Goal: Find specific page/section: Find specific page/section

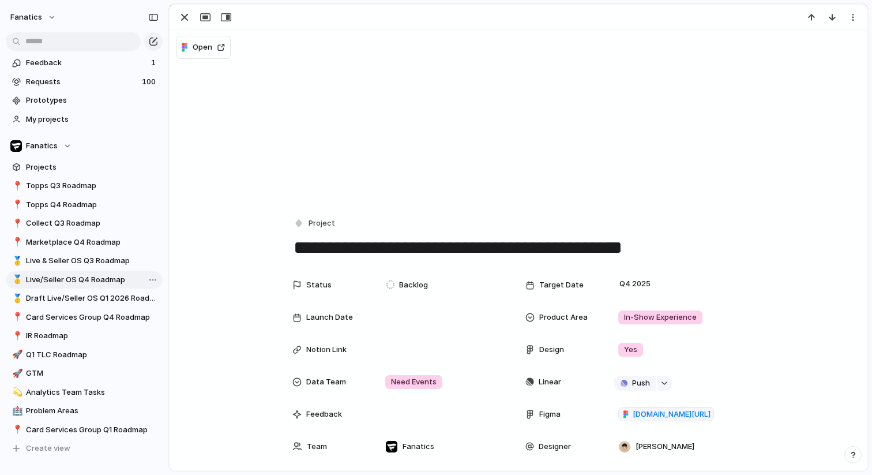
scroll to position [541, 0]
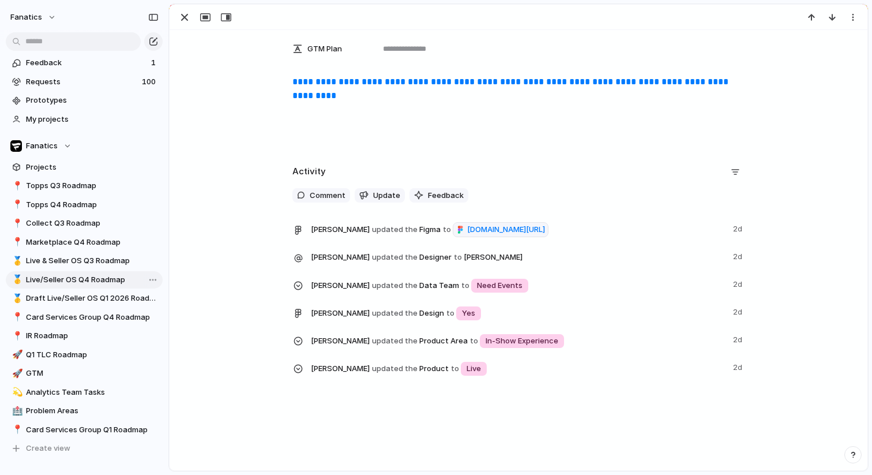
click at [93, 281] on span "Live/Seller OS Q4 Roadmap" at bounding box center [92, 280] width 133 height 12
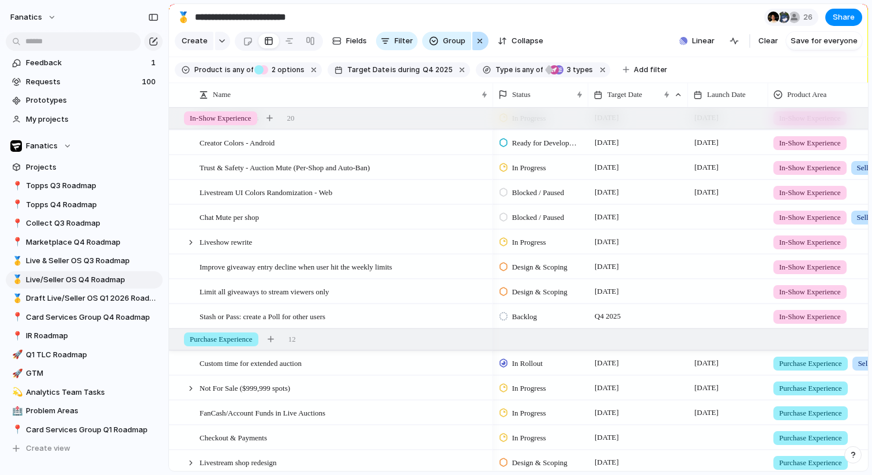
click at [475, 39] on div "button" at bounding box center [479, 41] width 9 height 14
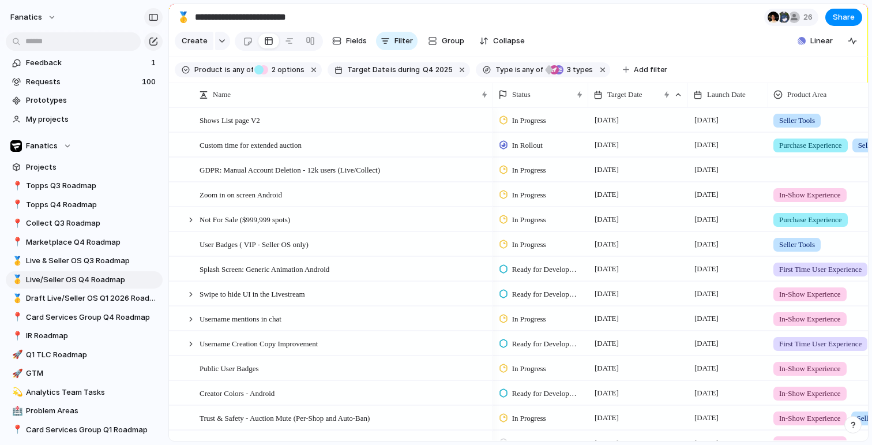
click at [152, 10] on button "button" at bounding box center [153, 17] width 18 height 18
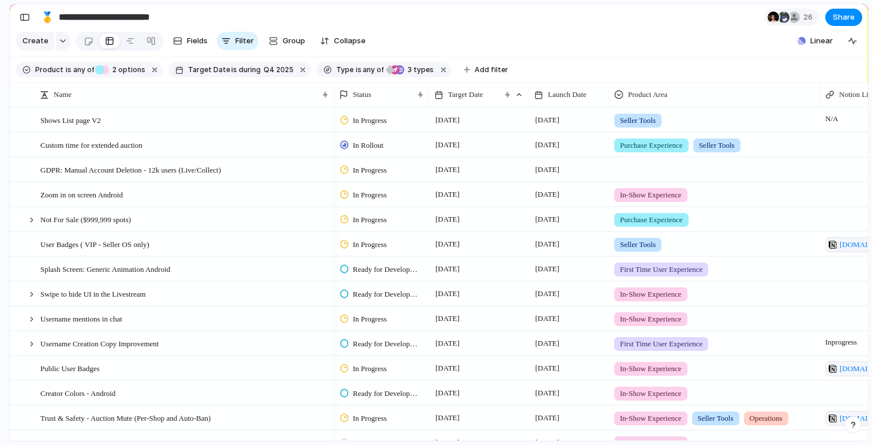
click at [397, 24] on section "**********" at bounding box center [439, 17] width 858 height 26
click at [14, 9] on section "**********" at bounding box center [439, 17] width 858 height 26
click at [428, 24] on section "**********" at bounding box center [439, 17] width 858 height 26
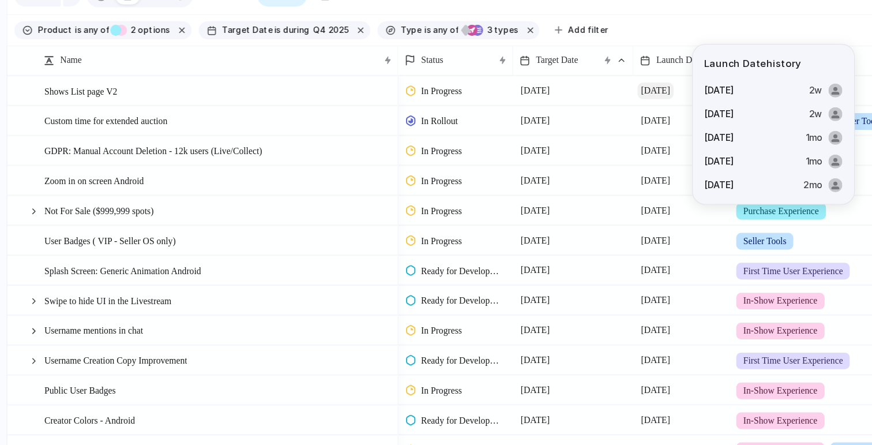
click at [558, 121] on span "[DATE]" at bounding box center [547, 120] width 30 height 14
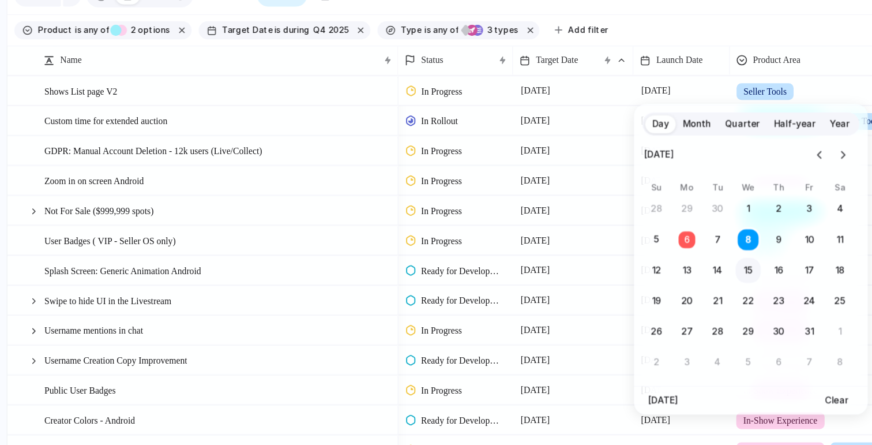
drag, startPoint x: 671, startPoint y: 246, endPoint x: 618, endPoint y: 276, distance: 60.4
click at [618, 276] on tbody "28 29 30 1 2 3 4 5 6 7 8 9 10 11 12 13 14 15 16 17 18 19 20 21 22 23 24 25 26 2…" at bounding box center [623, 282] width 173 height 148
click at [618, 276] on button "15" at bounding box center [624, 268] width 21 height 21
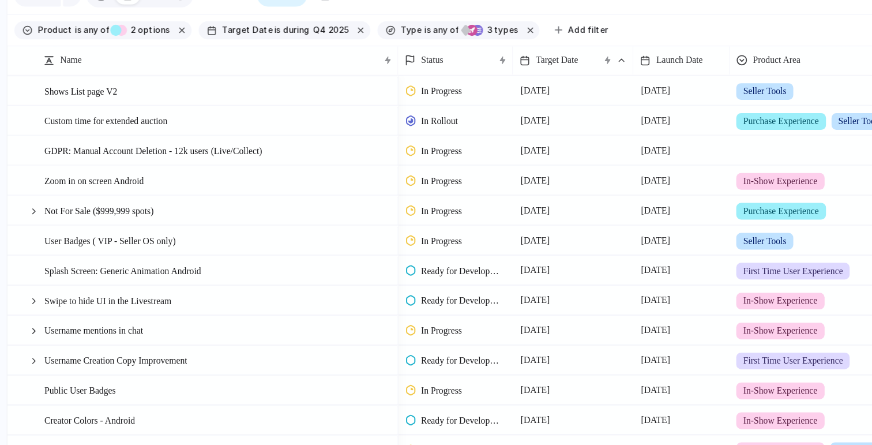
click at [378, 119] on span "In Progress" at bounding box center [370, 121] width 34 height 12
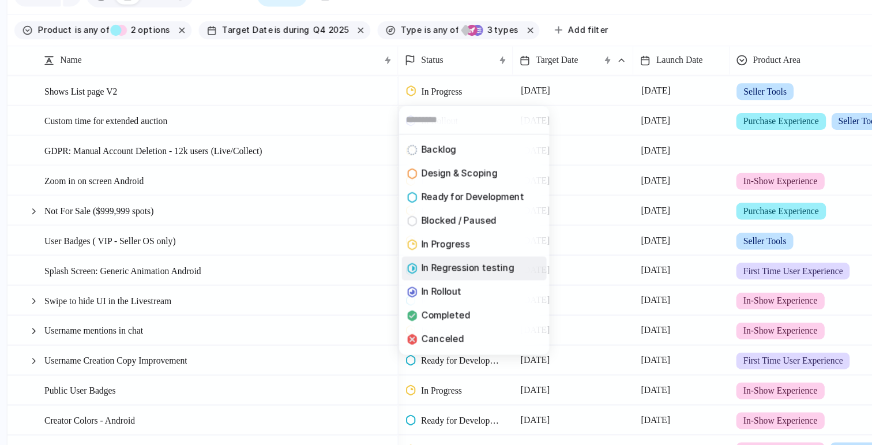
click at [386, 268] on span "In Regression testing" at bounding box center [391, 267] width 77 height 12
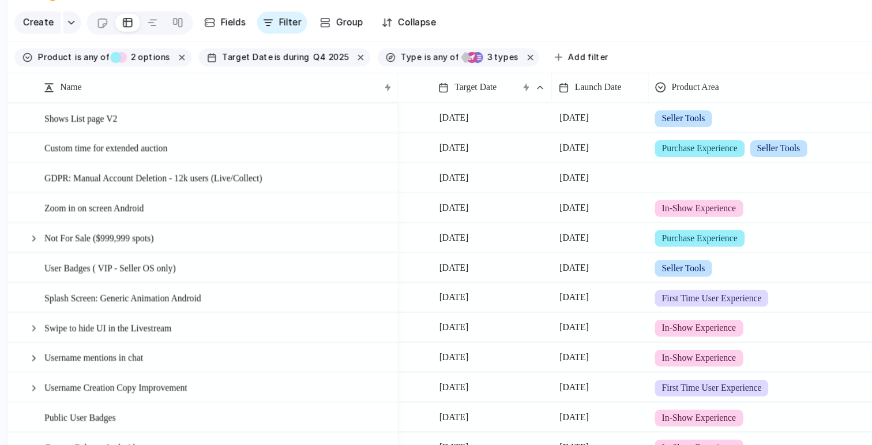
scroll to position [0, 304]
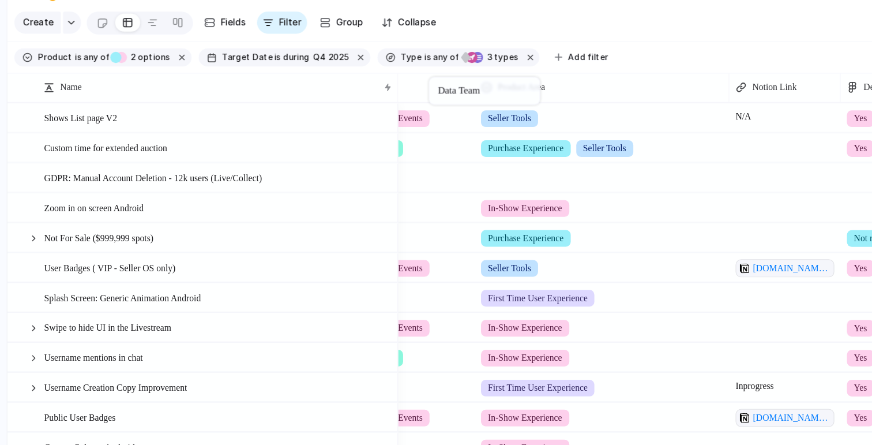
drag, startPoint x: 687, startPoint y: 97, endPoint x: 364, endPoint y: 89, distance: 323.0
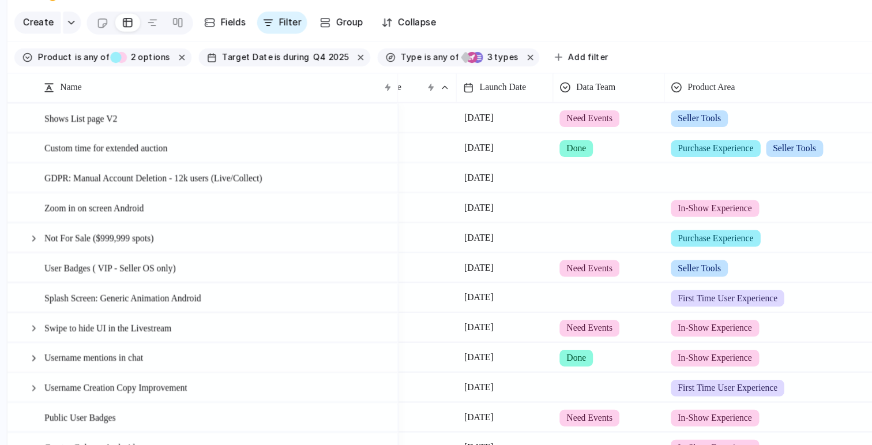
scroll to position [0, 0]
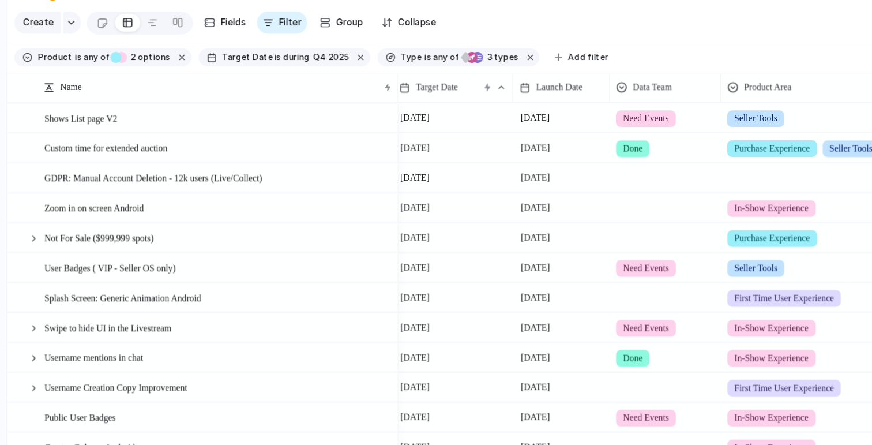
click at [528, 104] on div "Data Team" at bounding box center [554, 94] width 87 height 24
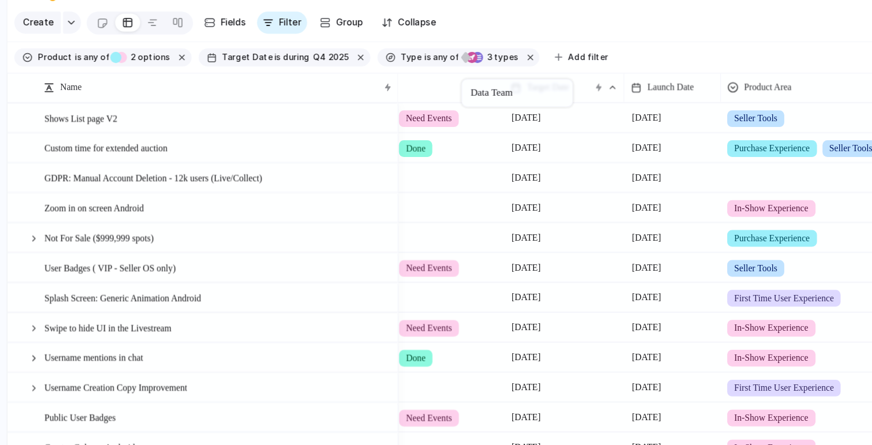
drag, startPoint x: 537, startPoint y: 93, endPoint x: 390, endPoint y: 90, distance: 147.7
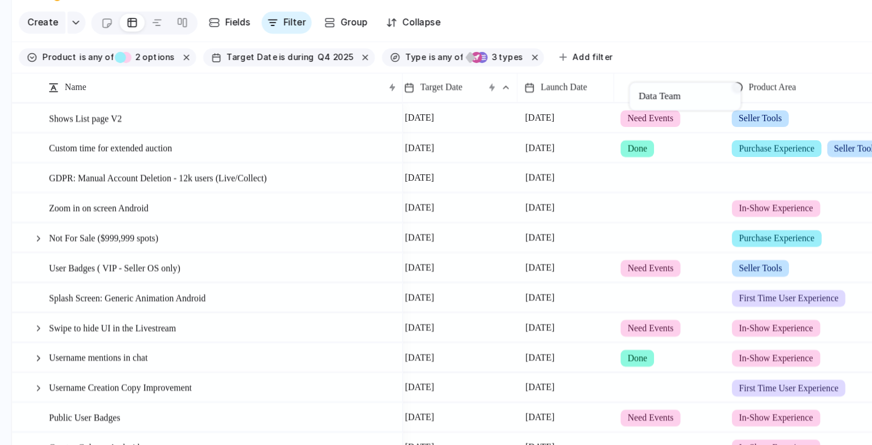
drag, startPoint x: 379, startPoint y: 94, endPoint x: 528, endPoint y: 93, distance: 148.8
click at [525, 115] on span "Need Events" at bounding box center [539, 121] width 38 height 12
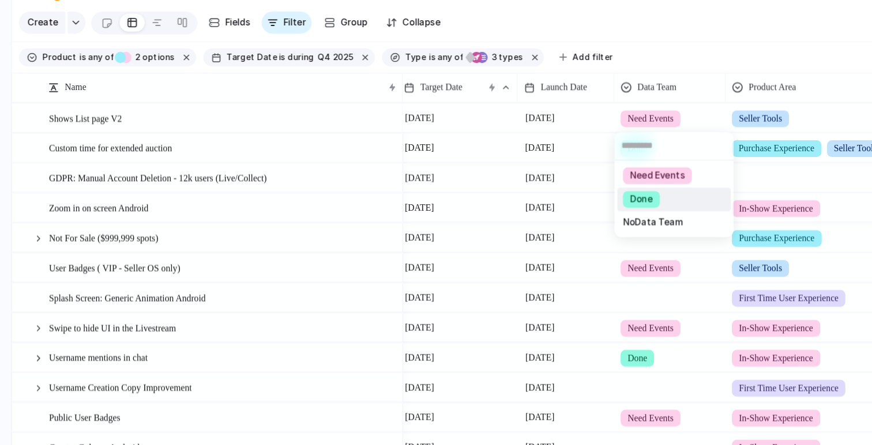
click at [529, 189] on span "Done" at bounding box center [531, 188] width 19 height 12
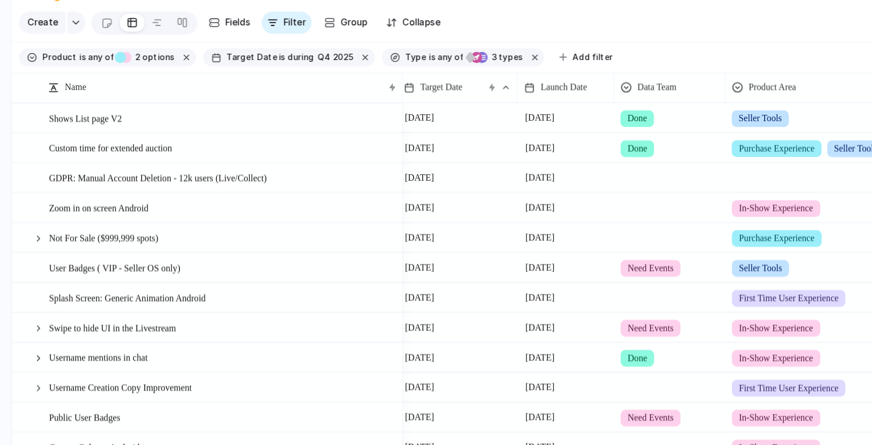
scroll to position [26, 0]
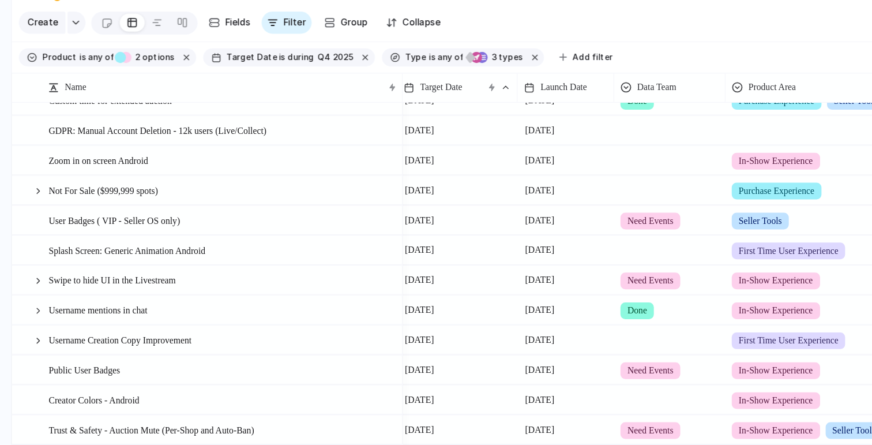
click at [522, 179] on div at bounding box center [555, 177] width 91 height 19
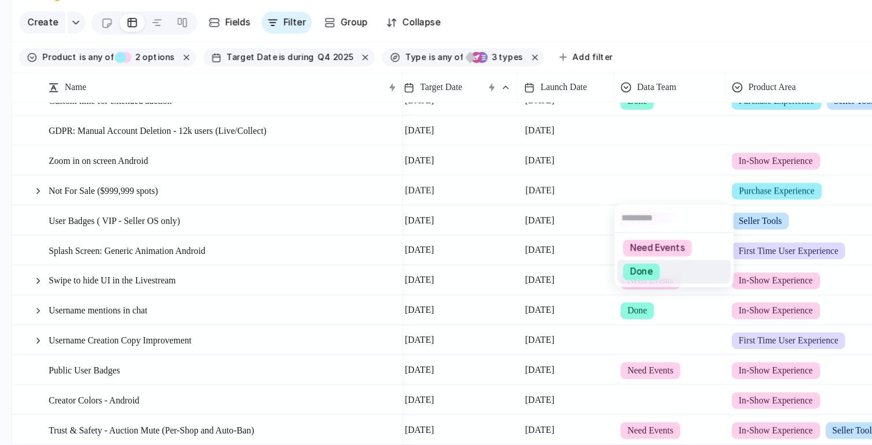
click at [550, 245] on li "Done" at bounding box center [559, 248] width 94 height 20
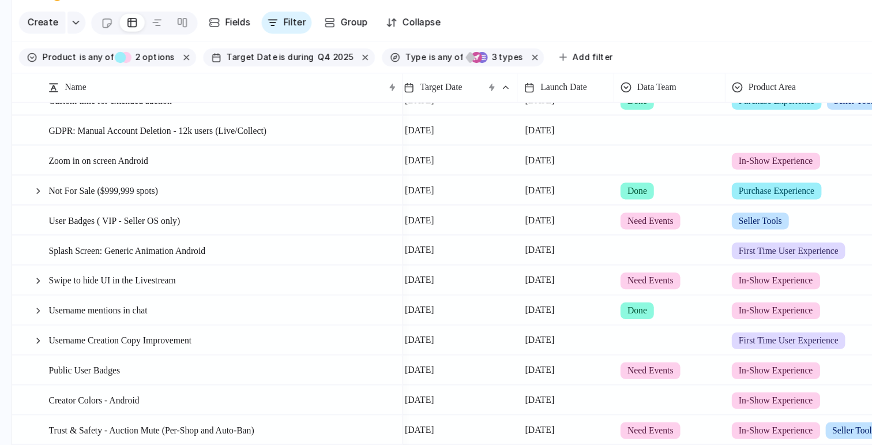
click at [531, 208] on span "Need Events" at bounding box center [539, 206] width 38 height 12
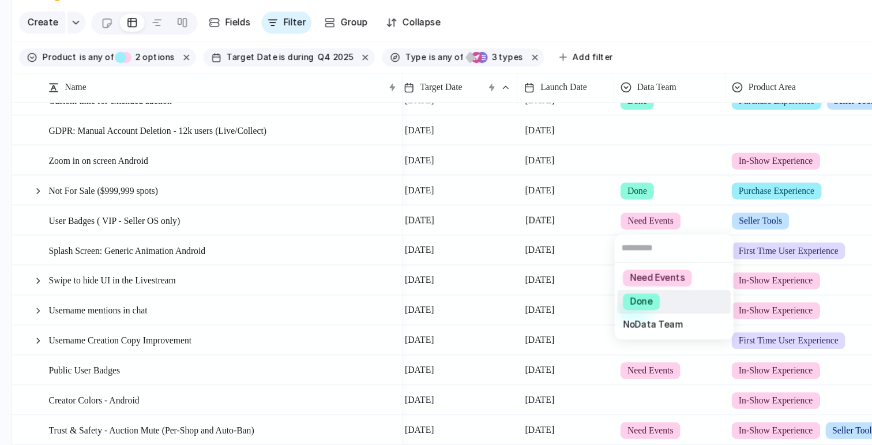
click at [524, 272] on span "Done" at bounding box center [531, 272] width 19 height 12
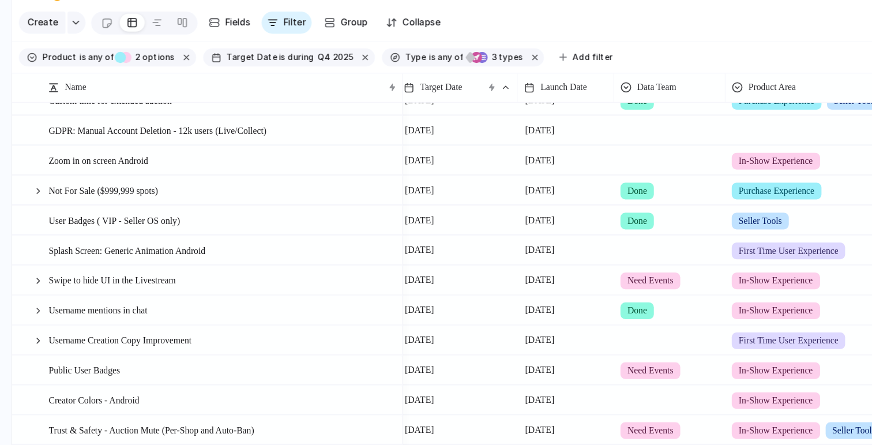
click at [525, 258] on span "Need Events" at bounding box center [539, 255] width 38 height 12
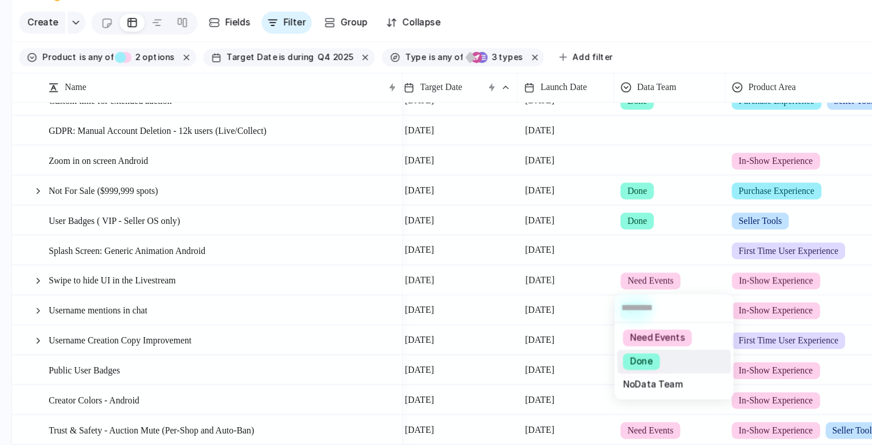
click at [527, 324] on span "Done" at bounding box center [531, 322] width 19 height 12
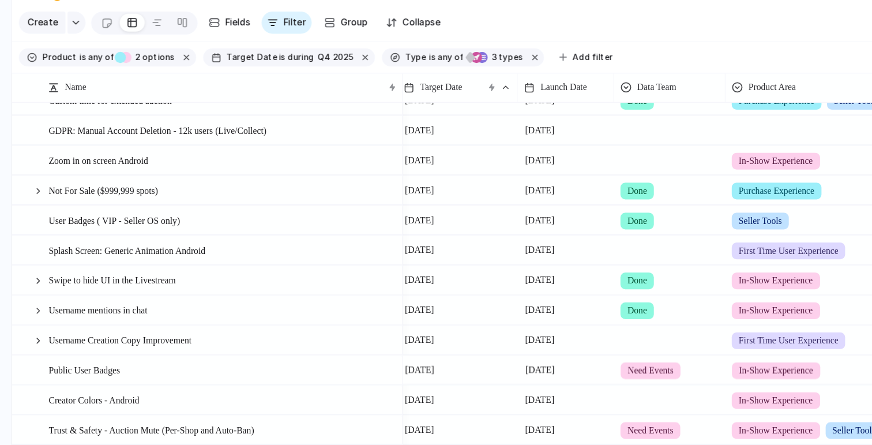
click at [527, 324] on span "Need Events" at bounding box center [539, 330] width 38 height 12
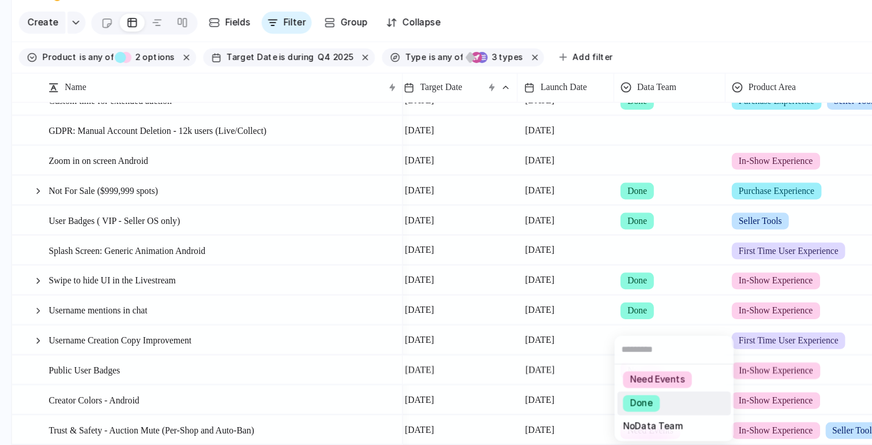
click at [524, 357] on span "Done" at bounding box center [531, 357] width 19 height 12
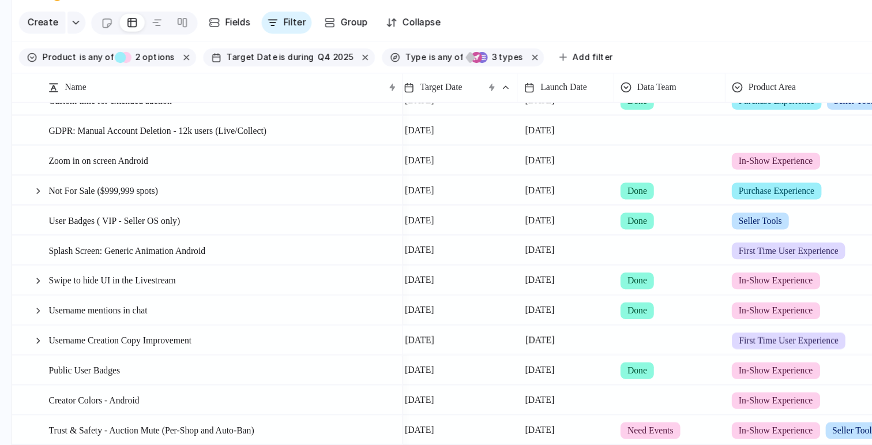
click at [527, 303] on div at bounding box center [555, 301] width 91 height 19
click at [528, 303] on div "Need Events Done" at bounding box center [436, 222] width 872 height 445
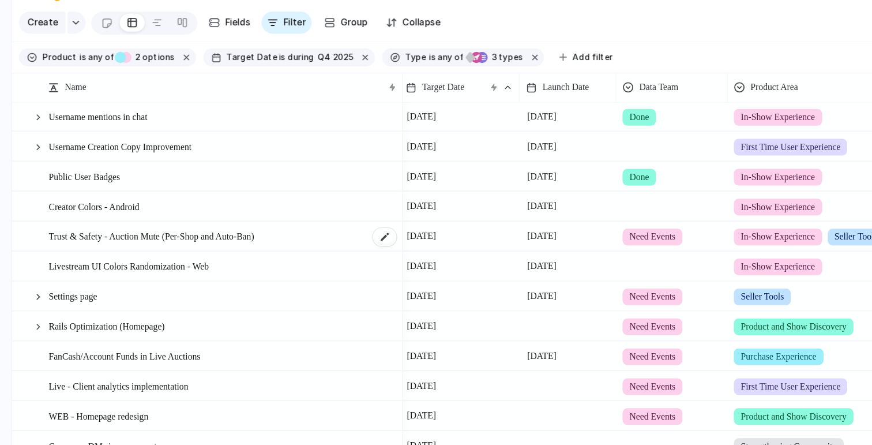
scroll to position [206, 0]
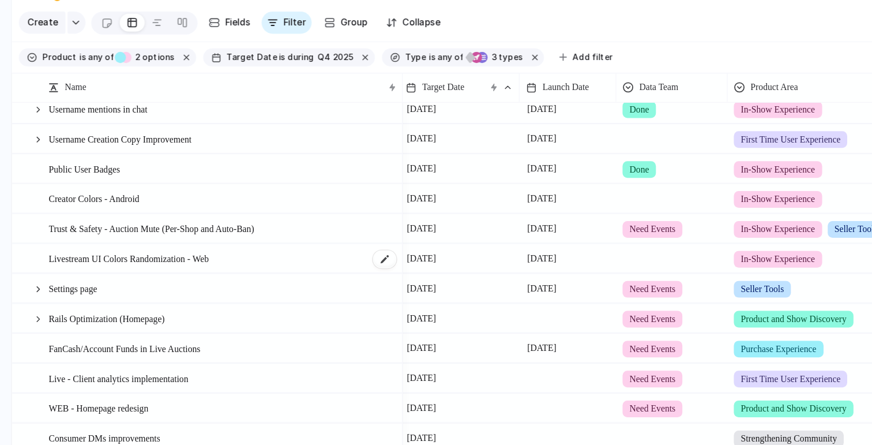
click at [125, 237] on span "Livestream UI Colors Randomization - Web" at bounding box center [106, 236] width 133 height 13
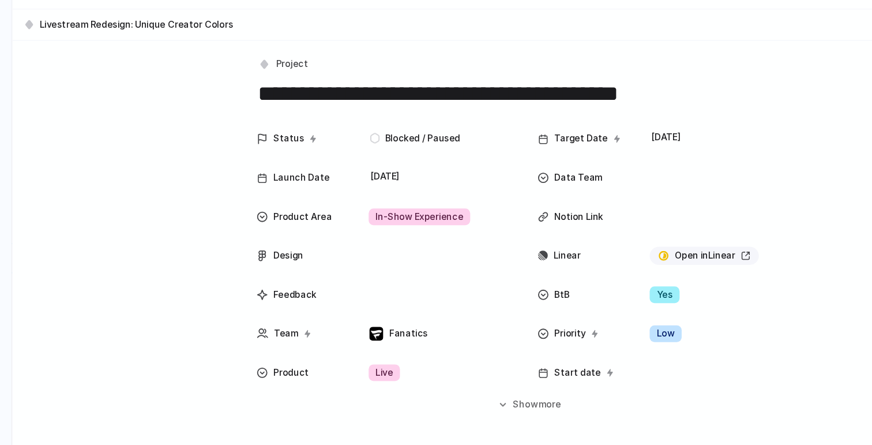
click at [401, 101] on textarea "**********" at bounding box center [439, 100] width 452 height 24
click at [333, 103] on textarea "**********" at bounding box center [439, 100] width 452 height 24
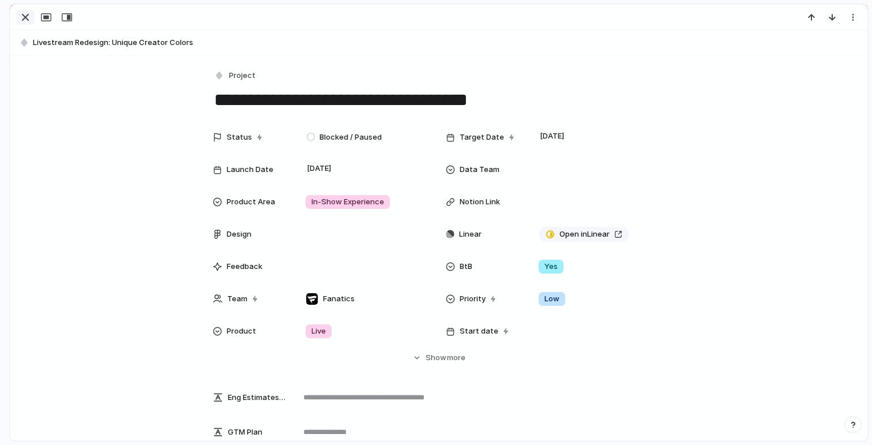
type textarea "**********"
click at [22, 13] on div "button" at bounding box center [25, 17] width 14 height 14
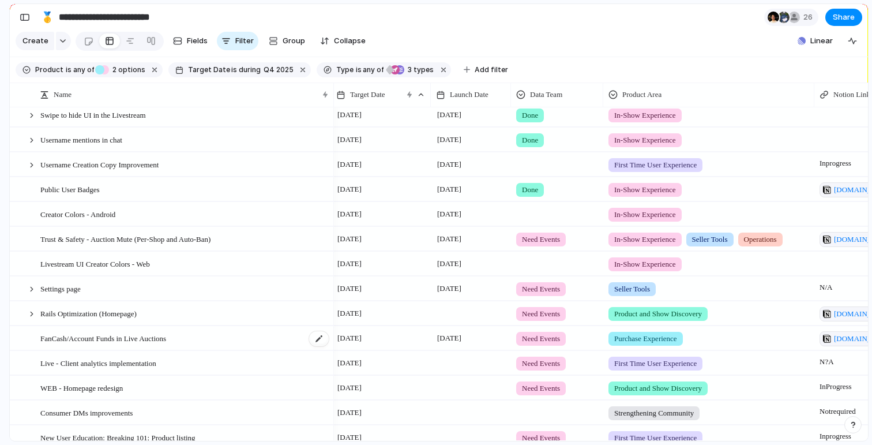
scroll to position [157, 0]
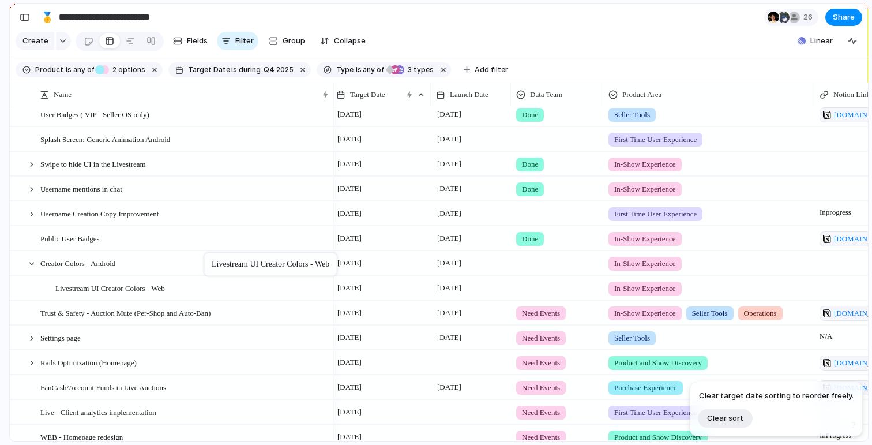
drag, startPoint x: 205, startPoint y: 257, endPoint x: 224, endPoint y: 250, distance: 19.5
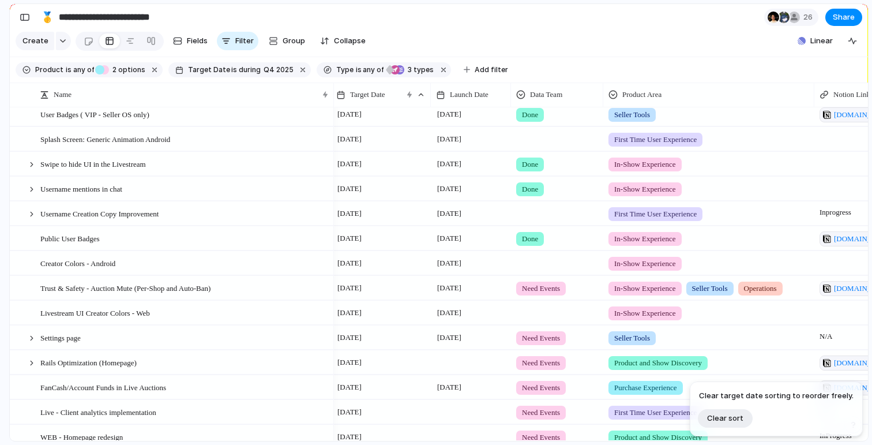
click at [505, 18] on section "**********" at bounding box center [439, 17] width 858 height 26
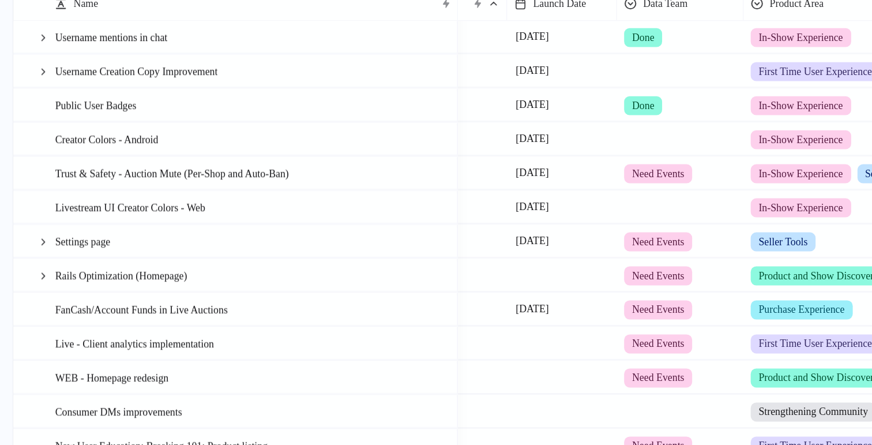
click at [452, 266] on div "Need Events" at bounding box center [495, 265] width 91 height 19
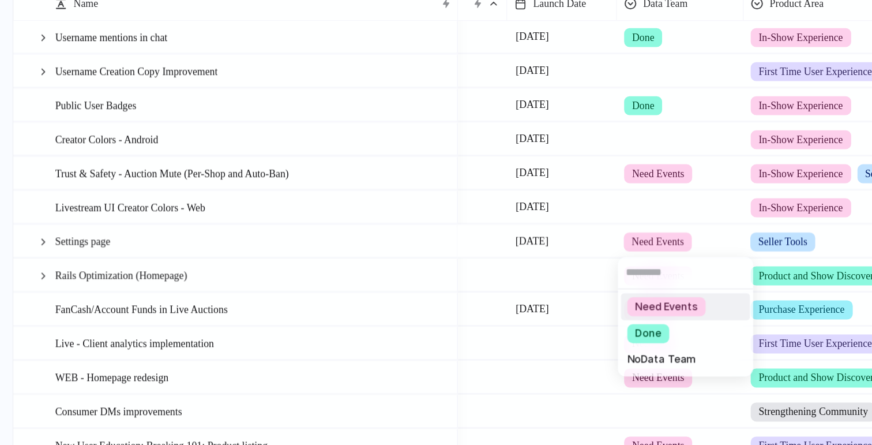
click at [466, 266] on div "Need Events Done No Data Team" at bounding box center [436, 222] width 872 height 445
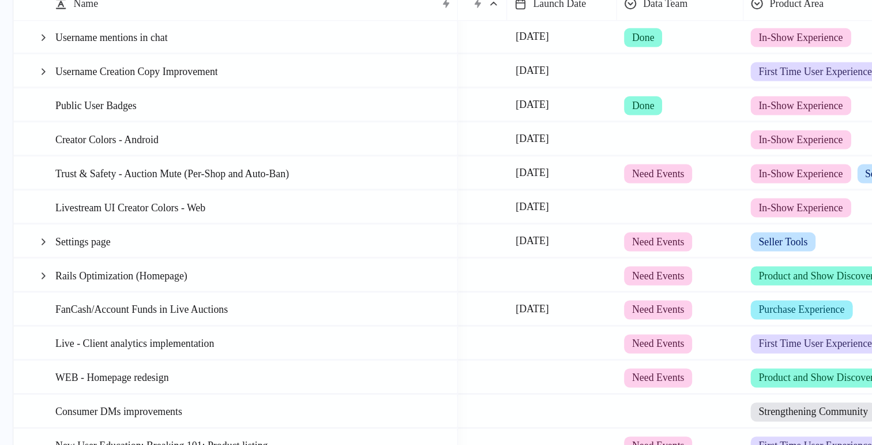
click at [466, 266] on span "Need Events" at bounding box center [480, 268] width 38 height 12
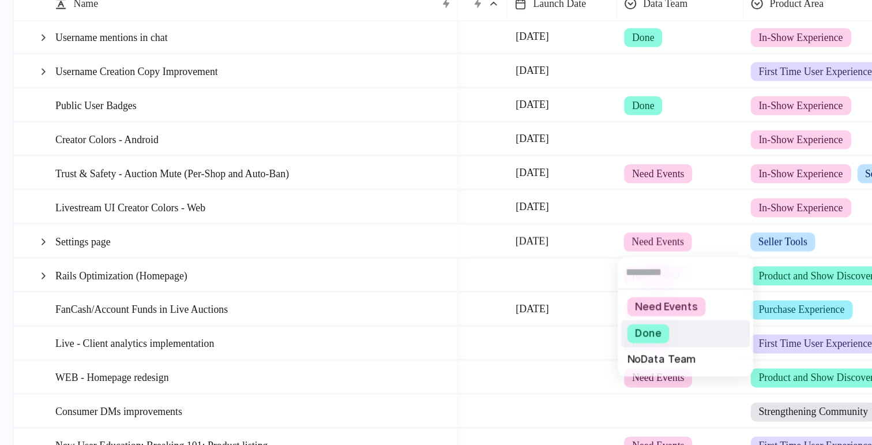
click at [469, 337] on span "Done" at bounding box center [472, 335] width 19 height 12
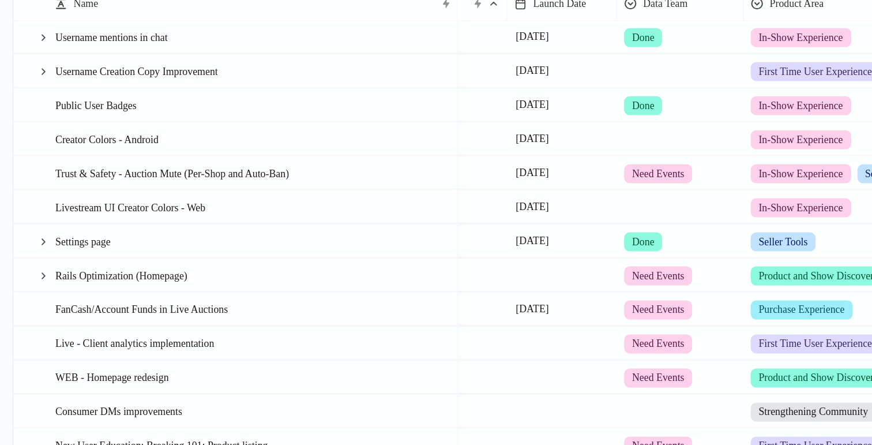
click at [477, 292] on span "Need Events" at bounding box center [480, 293] width 38 height 12
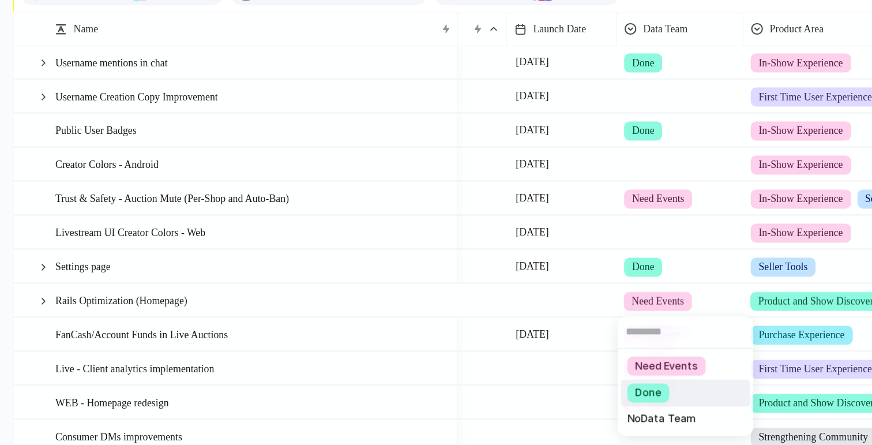
click at [477, 362] on span "Done" at bounding box center [472, 360] width 19 height 12
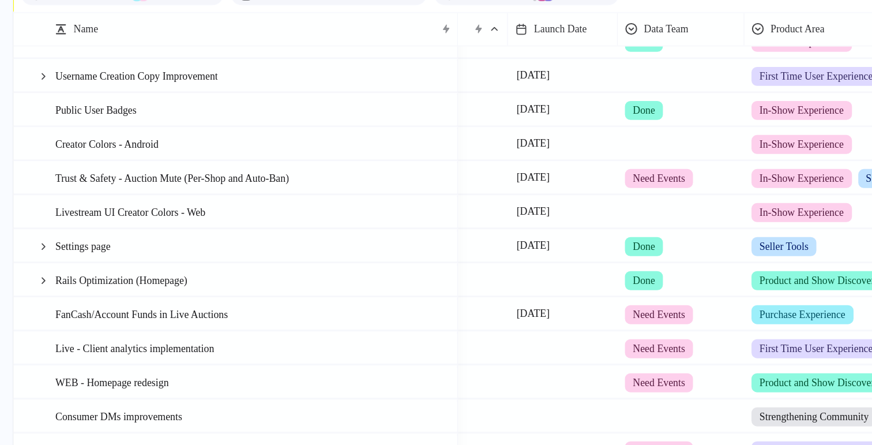
click at [478, 308] on div "Need Events" at bounding box center [481, 303] width 50 height 14
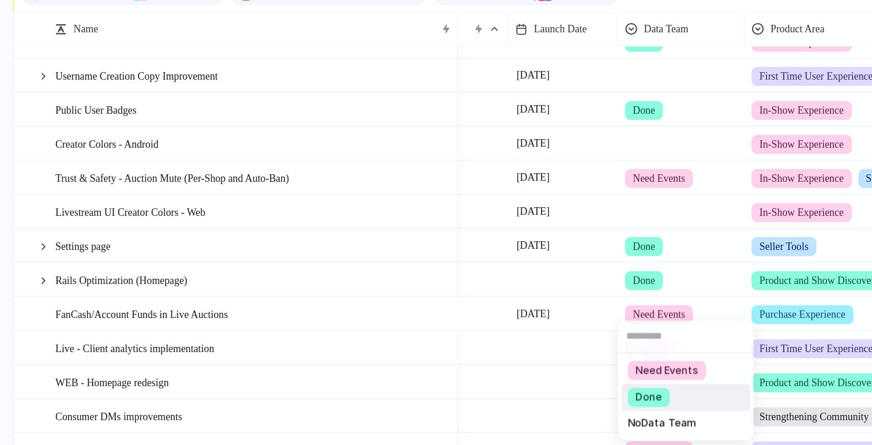
click at [465, 365] on span "Done" at bounding box center [473, 364] width 19 height 12
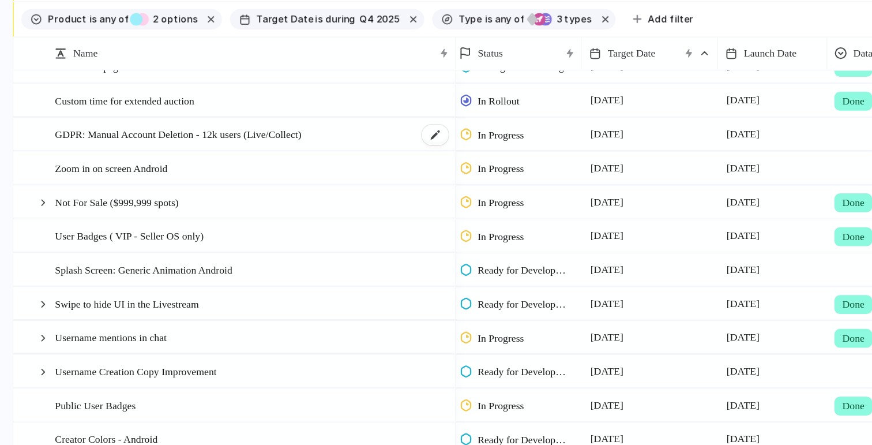
scroll to position [148, 0]
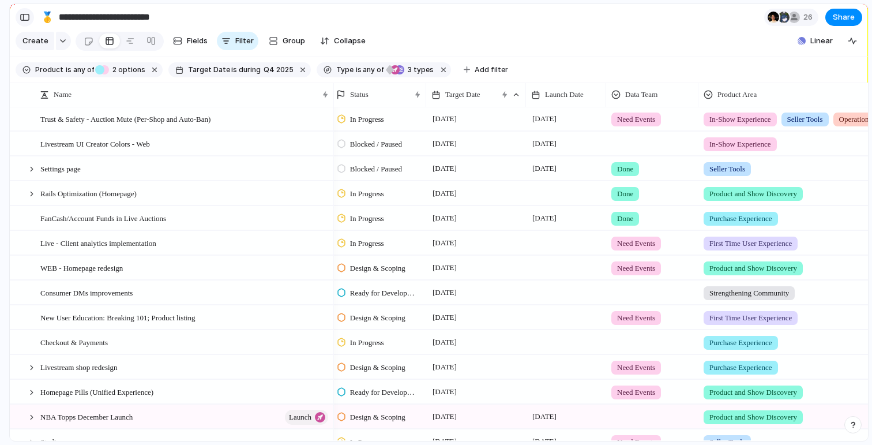
click at [29, 17] on div "button" at bounding box center [25, 17] width 10 height 8
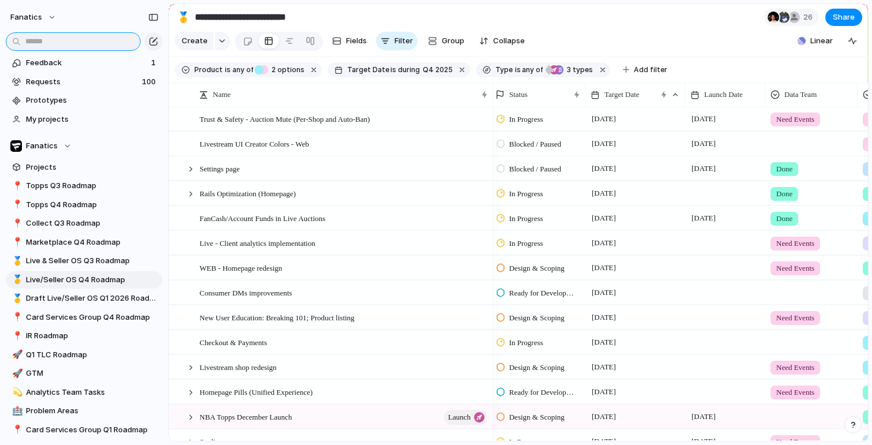
click at [40, 39] on input "text" at bounding box center [73, 41] width 135 height 18
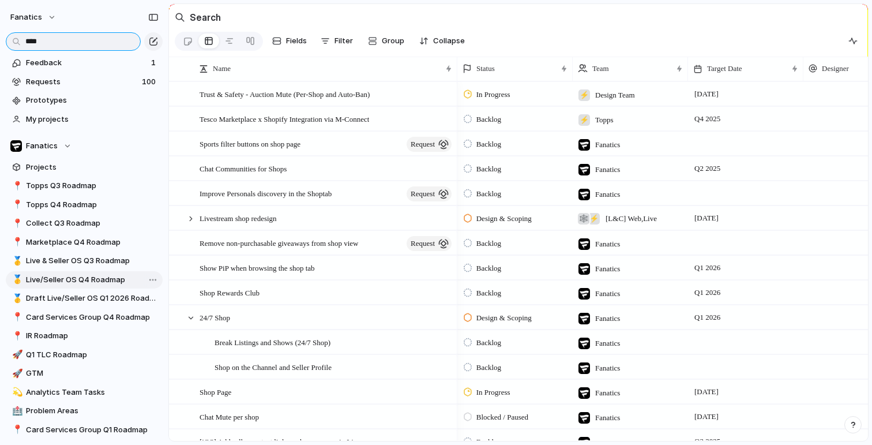
type input "****"
click at [95, 280] on span "Live/Seller OS Q4 Roadmap" at bounding box center [92, 280] width 133 height 12
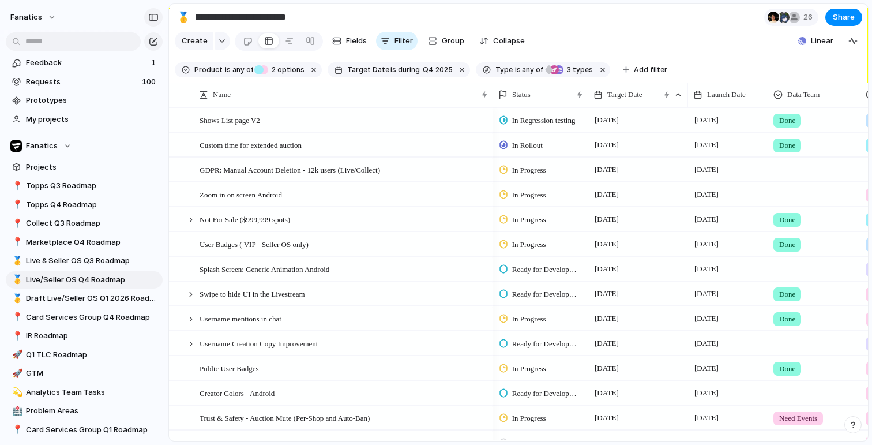
click at [151, 17] on div "button" at bounding box center [153, 17] width 10 height 8
